Goal: Find contact information: Find contact information

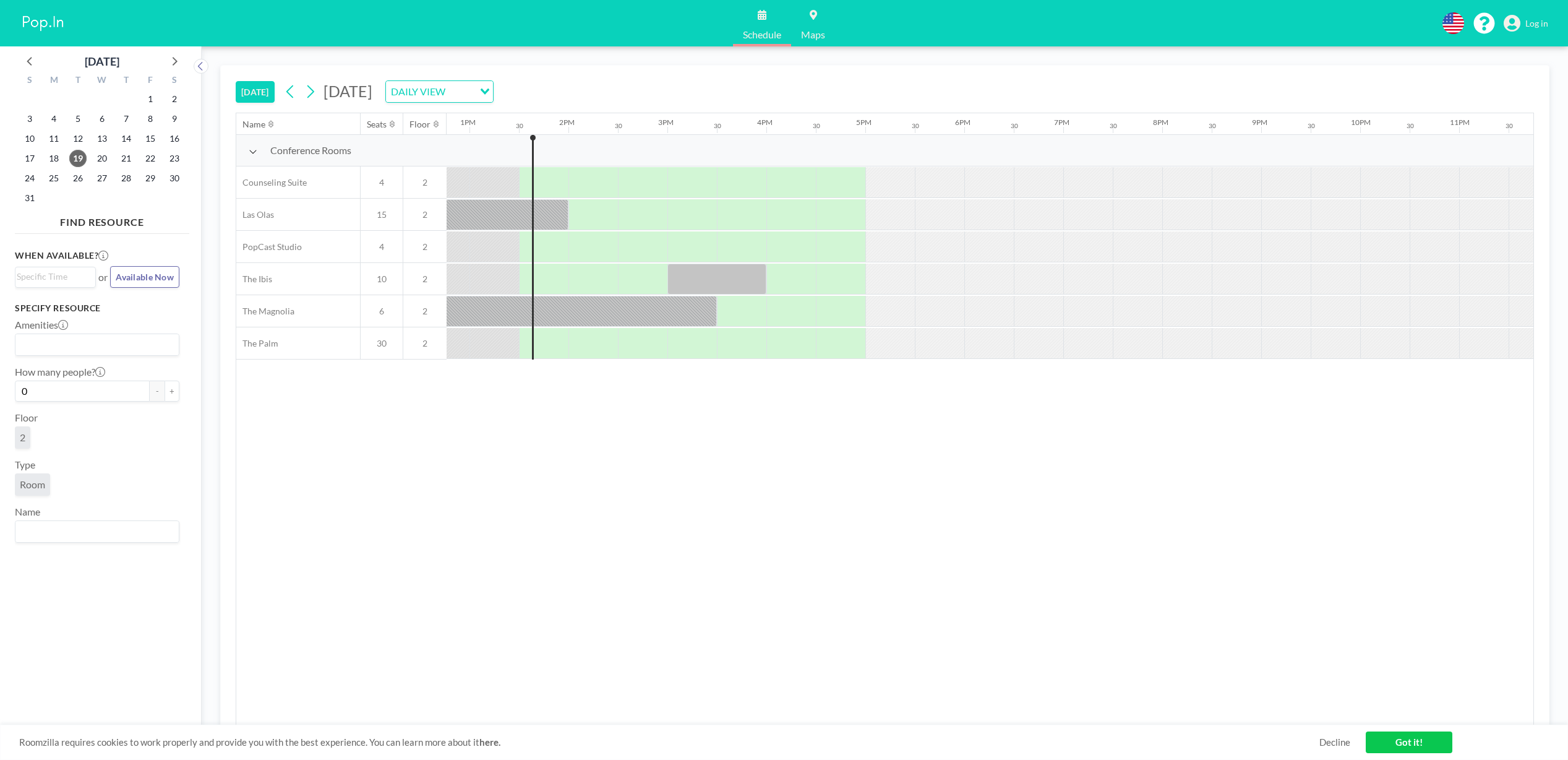
scroll to position [0, 1287]
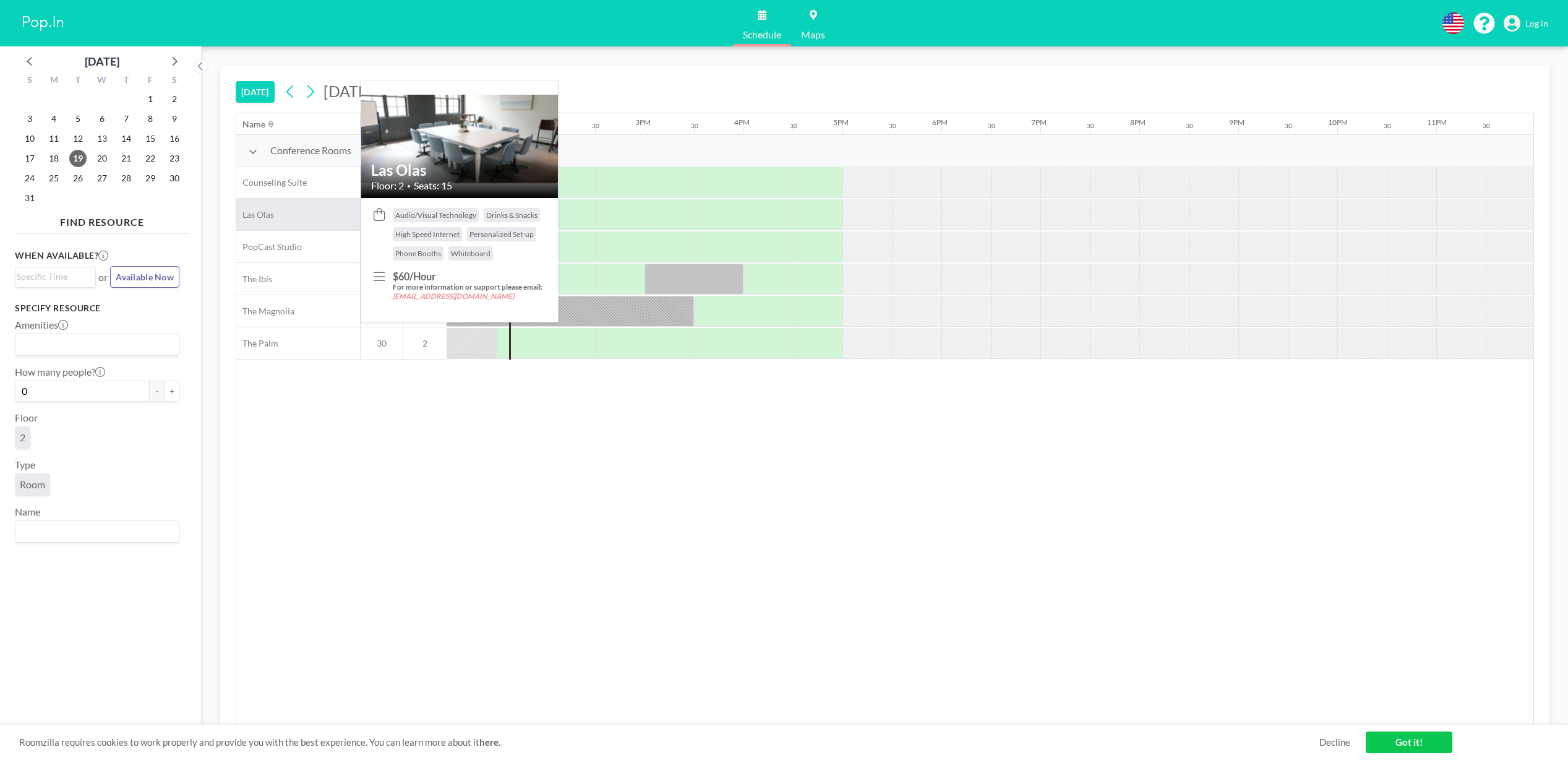
click at [304, 214] on div "Las Olas" at bounding box center [297, 214] width 124 height 32
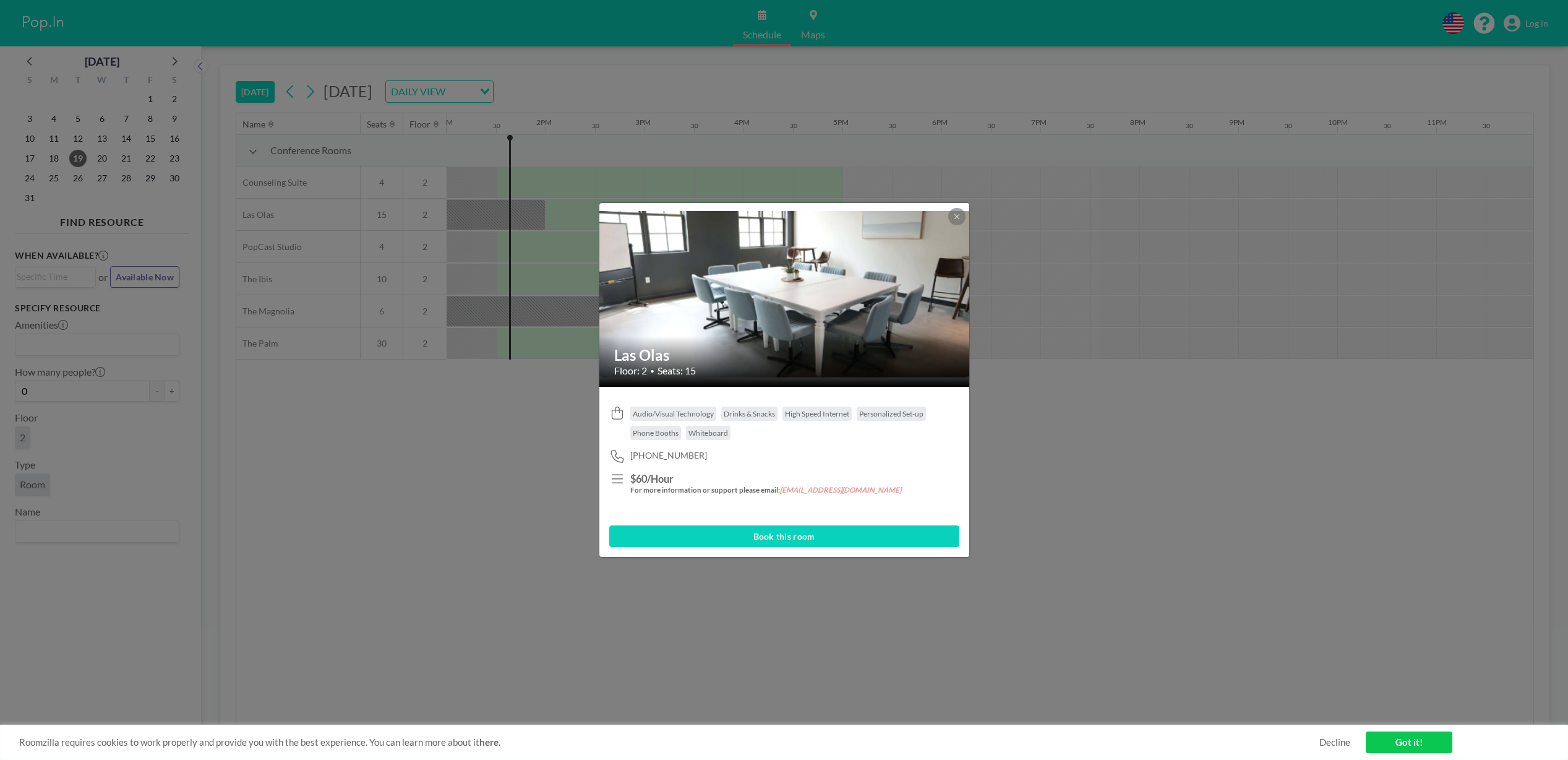
click at [789, 535] on button "Book this room" at bounding box center [784, 536] width 350 height 22
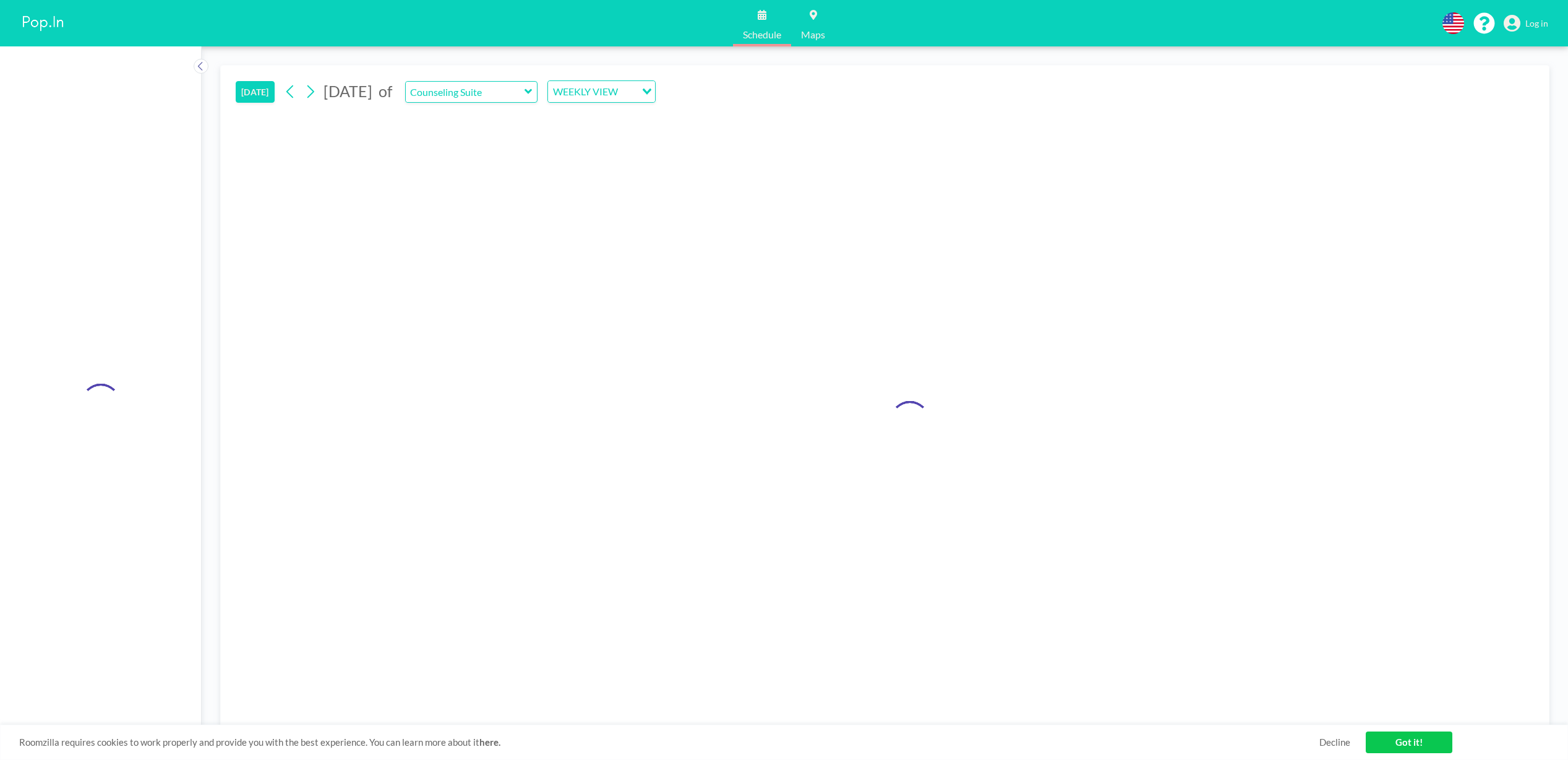
type input "Las Olas"
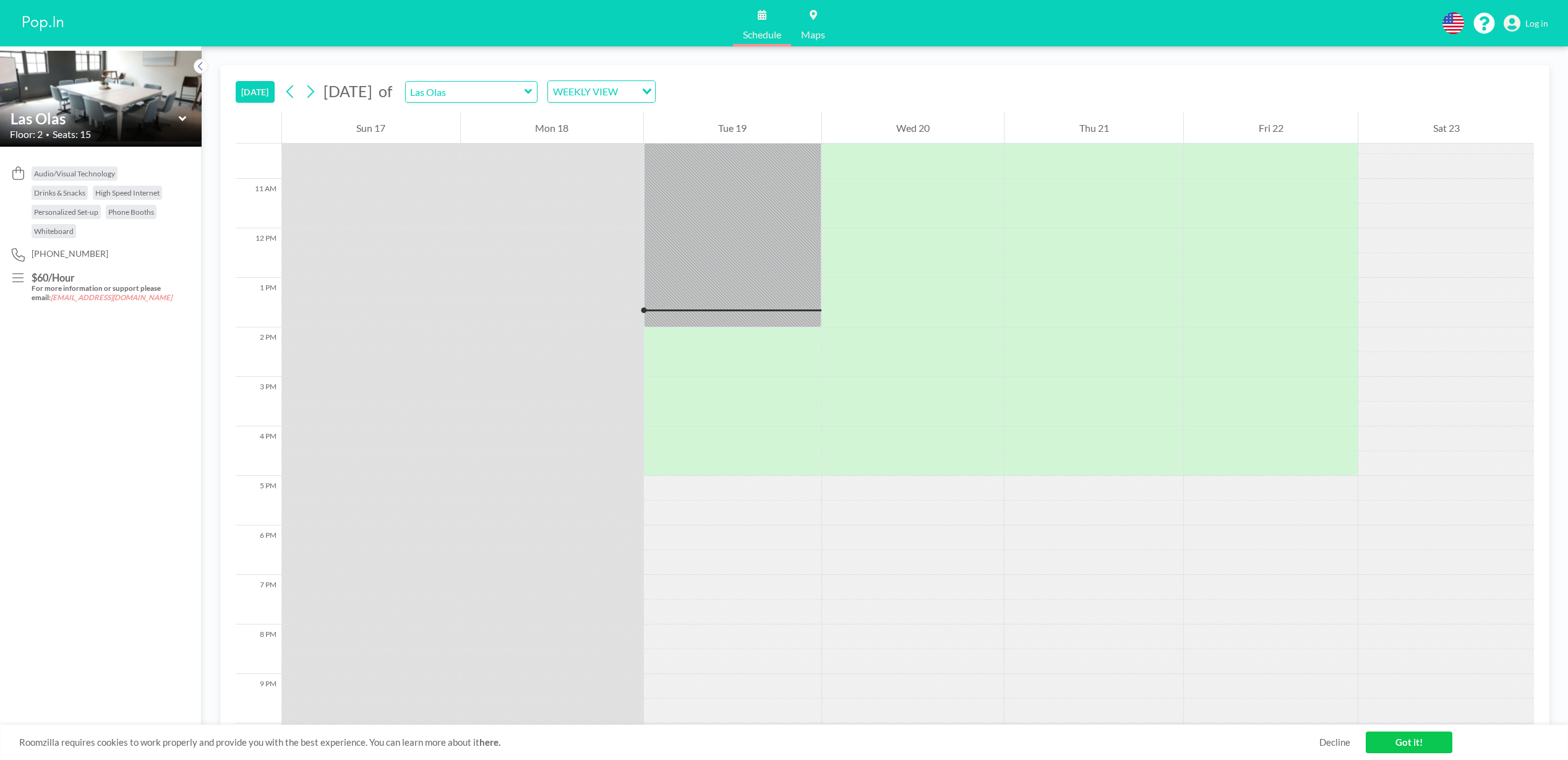
scroll to position [613, 0]
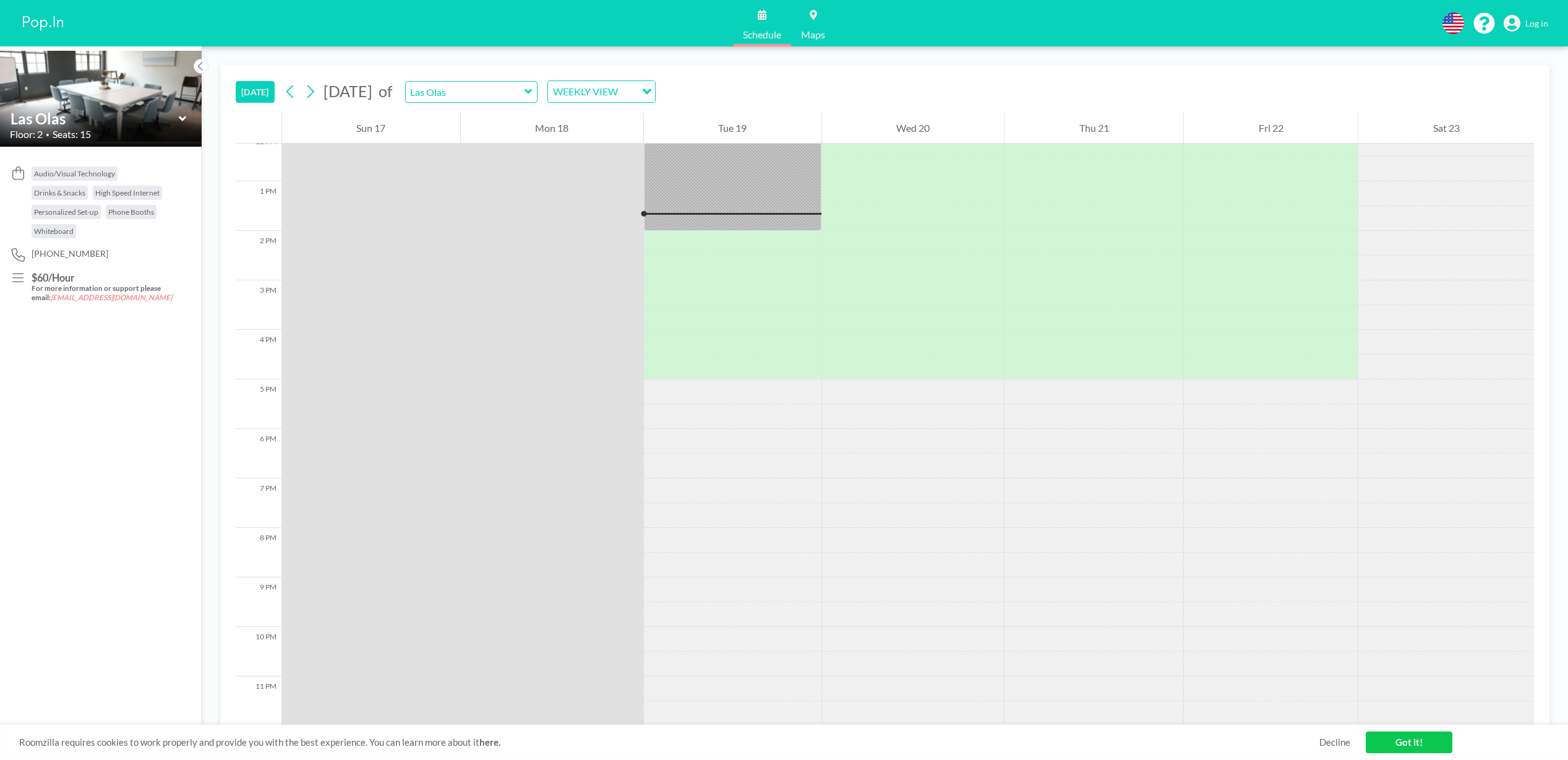
click at [1214, 429] on div at bounding box center [1271, 441] width 174 height 25
click at [1214, 429] on div at bounding box center [1271, 441] width 174 height 25
drag, startPoint x: 1227, startPoint y: 467, endPoint x: 1230, endPoint y: 440, distance: 27.2
click at [1227, 467] on div at bounding box center [1271, 466] width 174 height 25
click at [1256, 389] on div at bounding box center [1271, 392] width 174 height 25
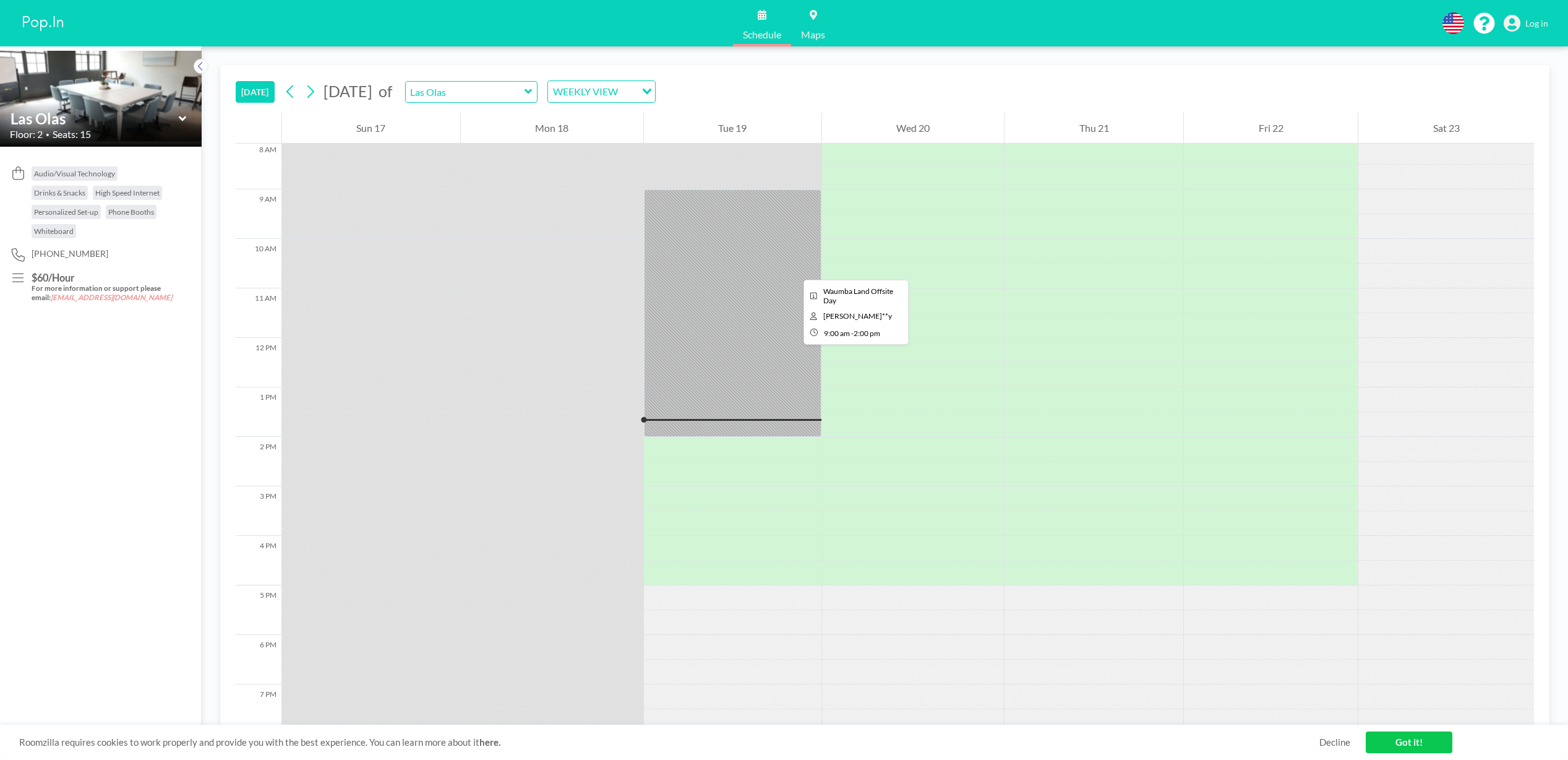
scroll to position [363, 0]
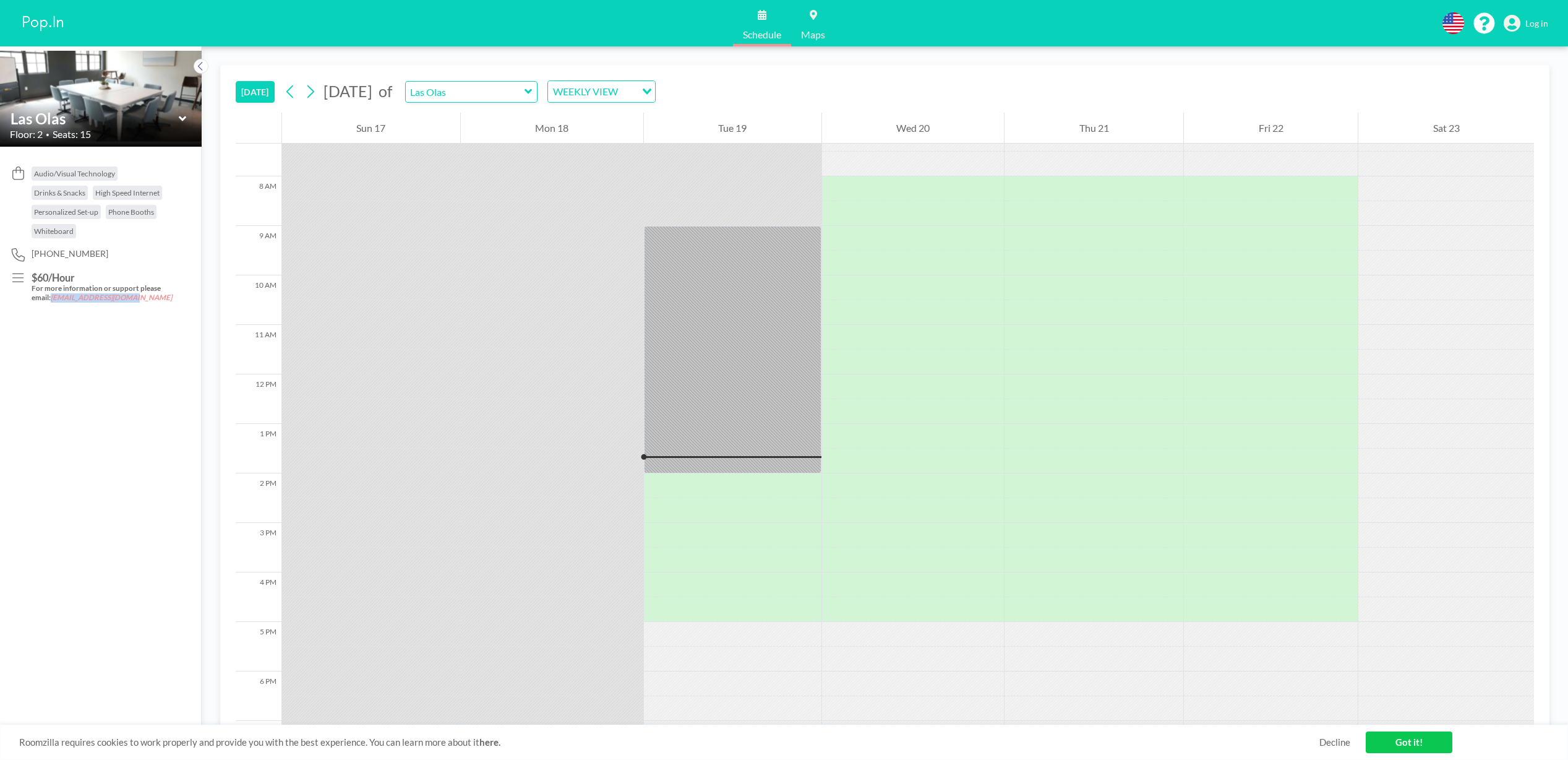
drag, startPoint x: 134, startPoint y: 299, endPoint x: 51, endPoint y: 299, distance: 83.0
click at [51, 299] on h5 "For more information or support please email: [EMAIL_ADDRESS][DOMAIN_NAME]" at bounding box center [105, 293] width 145 height 18
click at [88, 314] on div "Audio/Visual Technology Drinks & Snacks High Speed Internet Personalized Set-up…" at bounding box center [100, 453] width 201 height 613
drag, startPoint x: 135, startPoint y: 299, endPoint x: 52, endPoint y: 302, distance: 83.1
click at [52, 302] on h5 "For more information or support please email: [EMAIL_ADDRESS][DOMAIN_NAME]" at bounding box center [105, 293] width 145 height 18
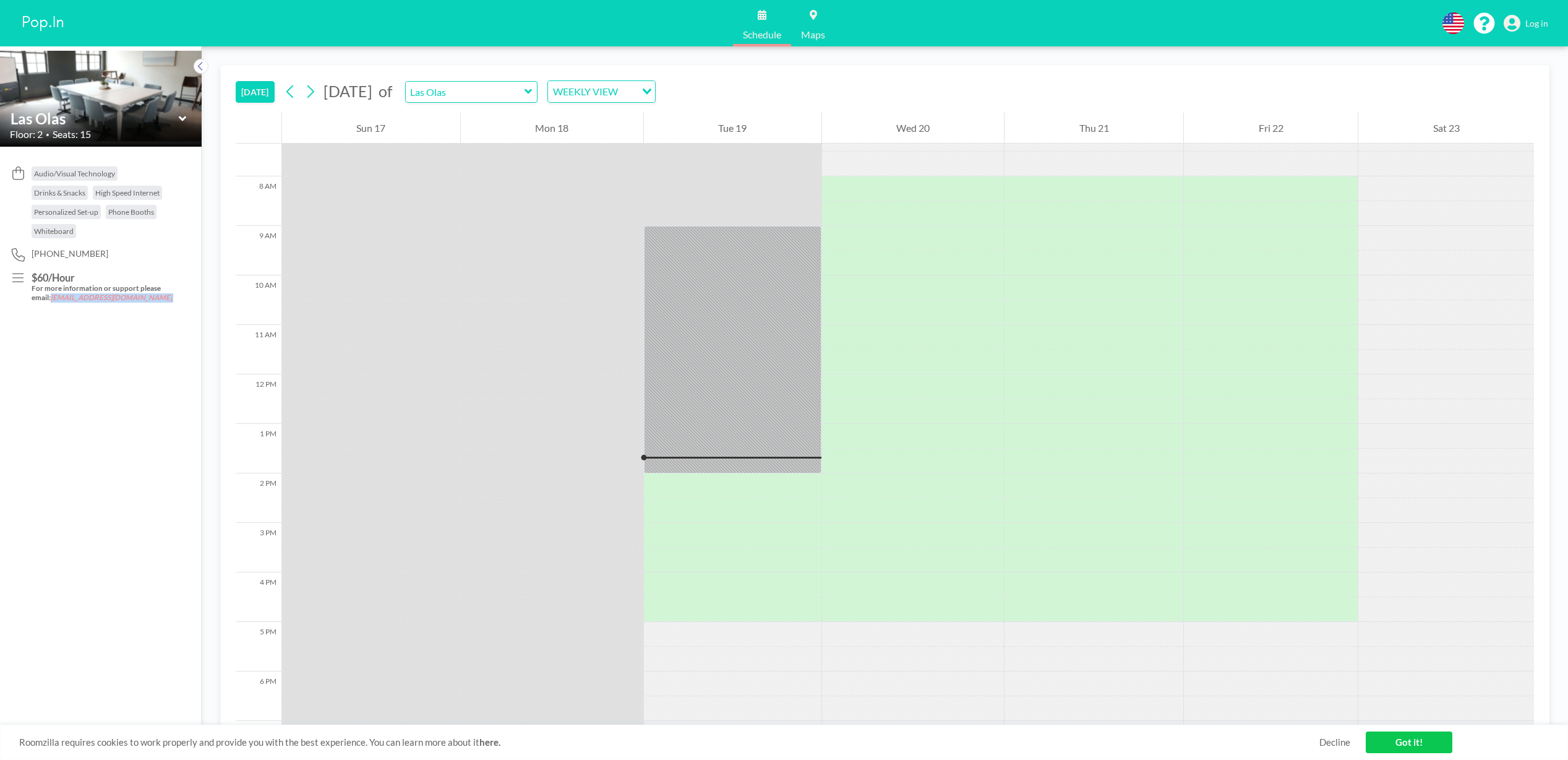
copy h5 "[EMAIL_ADDRESS][DOMAIN_NAME]"
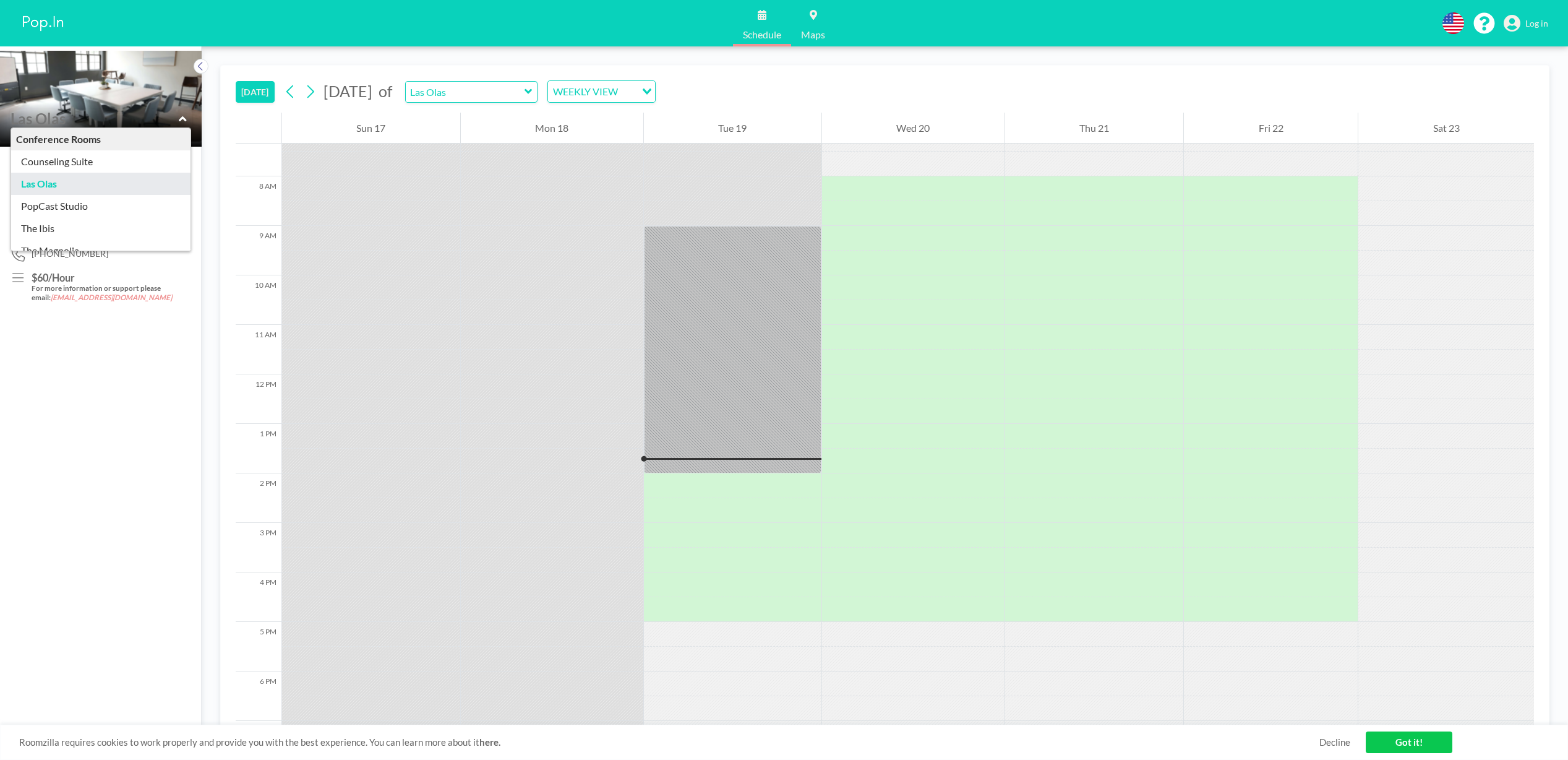
drag, startPoint x: 62, startPoint y: 121, endPoint x: 14, endPoint y: 109, distance: 49.5
click at [14, 109] on div "Conference Rooms Counseling Suite [GEOGRAPHIC_DATA] PopCast Studio The Ibis The…" at bounding box center [100, 125] width 201 height 44
type input "Las Olas"
